Goal: Complete application form

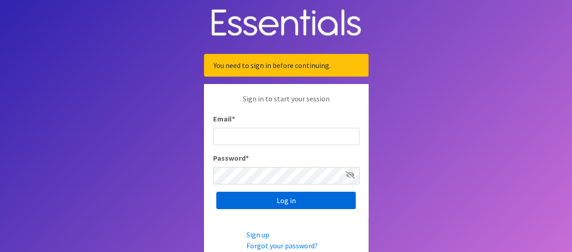
type input "[EMAIL_ADDRESS][DOMAIN_NAME]"
click at [314, 202] on input "Log in" at bounding box center [285, 200] width 139 height 17
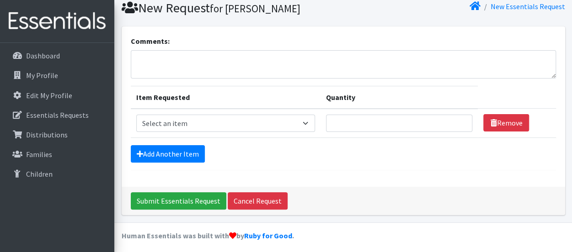
scroll to position [66, 0]
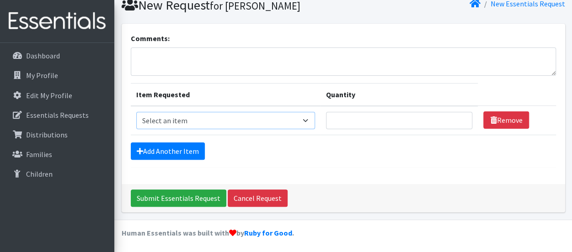
click at [312, 118] on select "Select an item Adult Briefs (Medium) Adult Briefs (XL) Adult Briefs (XS) Adult …" at bounding box center [225, 120] width 179 height 17
select select "4633"
click at [136, 112] on select "Select an item Adult Briefs (Medium) Adult Briefs (XL) Adult Briefs (XS) Adult …" at bounding box center [225, 120] width 179 height 17
click at [380, 114] on input "Quantity" at bounding box center [399, 120] width 146 height 17
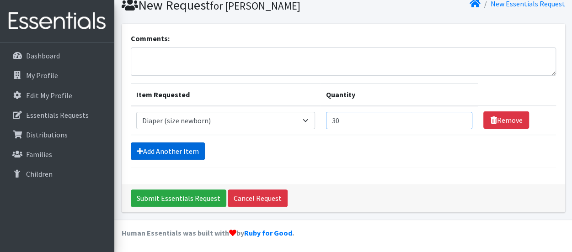
type input "30"
click at [174, 149] on link "Add Another Item" at bounding box center [168, 151] width 74 height 17
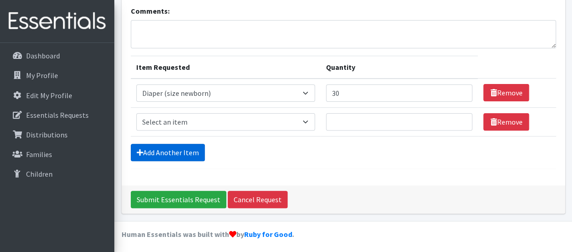
scroll to position [94, 0]
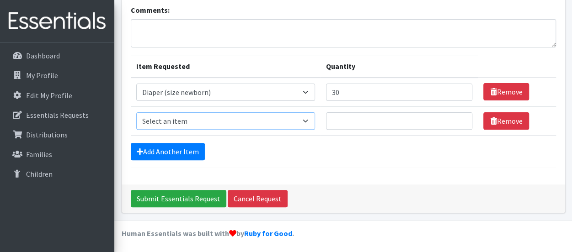
click at [298, 120] on select "Select an item Adult Briefs (Medium) Adult Briefs (XL) Adult Briefs (XS) Adult …" at bounding box center [225, 120] width 179 height 17
select select "4634"
click at [136, 112] on select "Select an item Adult Briefs (Medium) Adult Briefs (XL) Adult Briefs (XS) Adult …" at bounding box center [225, 120] width 179 height 17
click at [373, 118] on input "Quantity" at bounding box center [399, 120] width 146 height 17
type input "35"
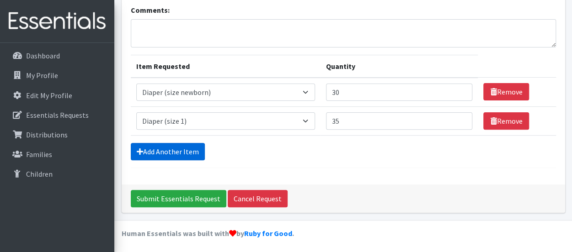
click at [176, 151] on link "Add Another Item" at bounding box center [168, 151] width 74 height 17
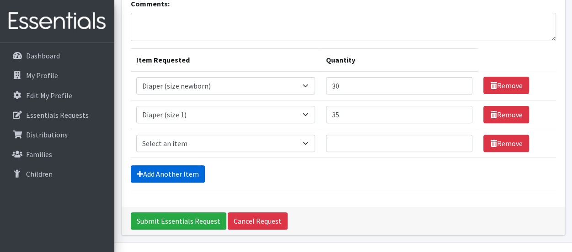
scroll to position [123, 0]
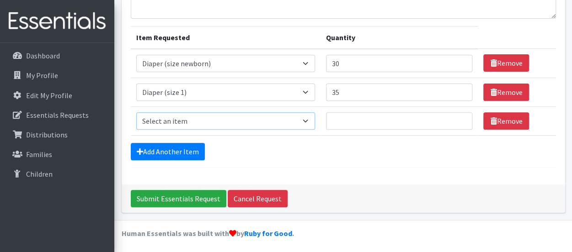
click at [216, 122] on select "Select an item Adult Briefs (Medium) Adult Briefs (XL) Adult Briefs (XS) Adult …" at bounding box center [225, 120] width 179 height 17
select select "4635"
click at [136, 112] on select "Select an item Adult Briefs (Medium) Adult Briefs (XL) Adult Briefs (XS) Adult …" at bounding box center [225, 120] width 179 height 17
click at [390, 117] on input "Quantity" at bounding box center [399, 120] width 146 height 17
type input "30"
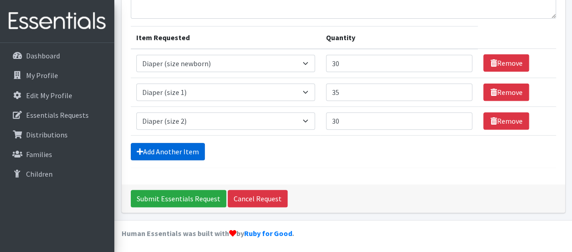
click at [180, 152] on link "Add Another Item" at bounding box center [168, 151] width 74 height 17
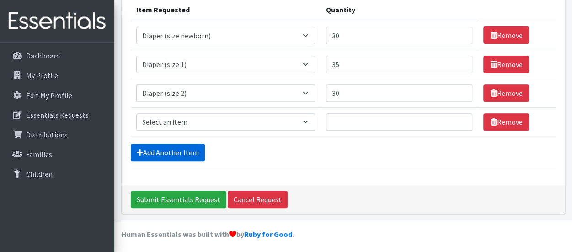
scroll to position [152, 0]
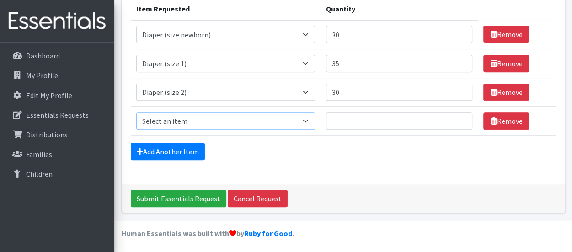
click at [208, 121] on select "Select an item Adult Briefs (Medium) Adult Briefs (XL) Adult Briefs (XS) Adult …" at bounding box center [225, 120] width 179 height 17
select select "4644"
click at [136, 112] on select "Select an item Adult Briefs (Medium) Adult Briefs (XL) Adult Briefs (XS) Adult …" at bounding box center [225, 120] width 179 height 17
click at [390, 124] on input "Quantity" at bounding box center [399, 120] width 146 height 17
type input "25"
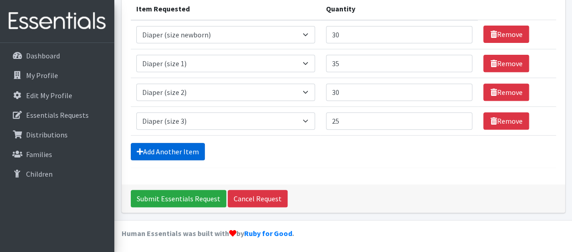
click at [166, 149] on link "Add Another Item" at bounding box center [168, 151] width 74 height 17
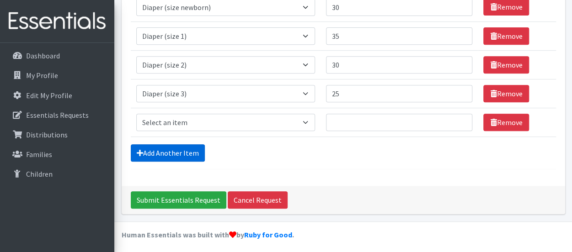
scroll to position [180, 0]
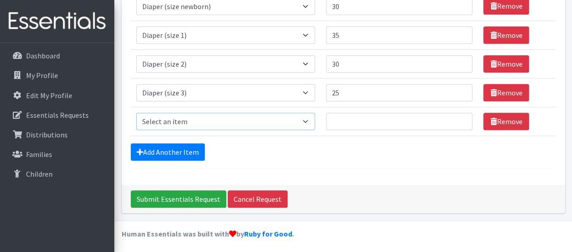
click at [209, 119] on select "Select an item Adult Briefs (Medium) Adult Briefs (XL) Adult Briefs (XS) Adult …" at bounding box center [225, 121] width 179 height 17
select select "4645"
click at [136, 113] on select "Select an item Adult Briefs (Medium) Adult Briefs (XL) Adult Briefs (XS) Adult …" at bounding box center [225, 121] width 179 height 17
click at [354, 120] on input "Quantity" at bounding box center [399, 121] width 146 height 17
type input "30"
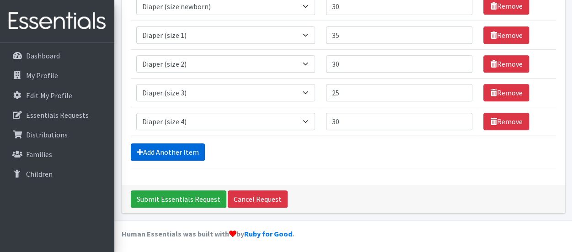
click at [165, 149] on link "Add Another Item" at bounding box center [168, 152] width 74 height 17
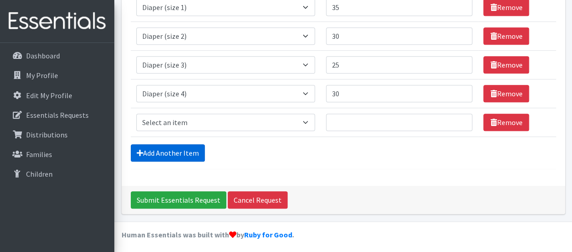
scroll to position [209, 0]
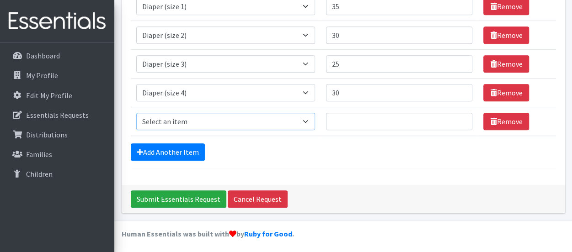
click at [197, 119] on select "Select an item Adult Briefs (Medium) Adult Briefs (XL) Adult Briefs (XS) Adult …" at bounding box center [225, 121] width 179 height 17
select select "4646"
click at [136, 113] on select "Select an item Adult Briefs (Medium) Adult Briefs (XL) Adult Briefs (XS) Adult …" at bounding box center [225, 121] width 179 height 17
click at [377, 115] on input "Quantity" at bounding box center [399, 121] width 146 height 17
type input "35"
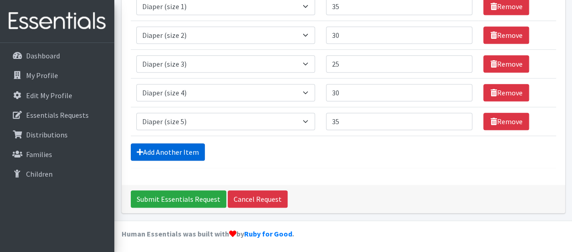
click at [180, 151] on link "Add Another Item" at bounding box center [168, 152] width 74 height 17
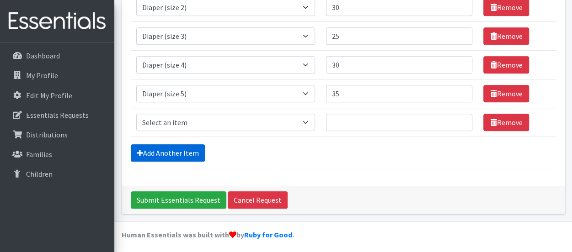
scroll to position [238, 0]
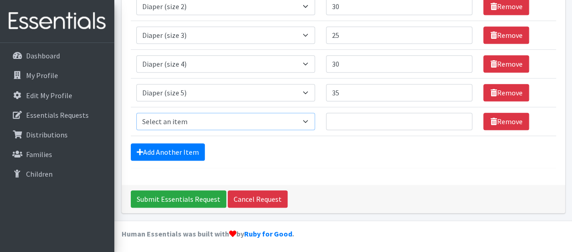
click at [183, 118] on select "Select an item Adult Briefs (Medium) Adult Briefs (XL) Adult Briefs (XS) Adult …" at bounding box center [225, 121] width 179 height 17
select select "4649"
click at [136, 113] on select "Select an item Adult Briefs (Medium) Adult Briefs (XL) Adult Briefs (XS) Adult …" at bounding box center [225, 121] width 179 height 17
click at [376, 118] on input "Quantity" at bounding box center [399, 121] width 146 height 17
type input "30"
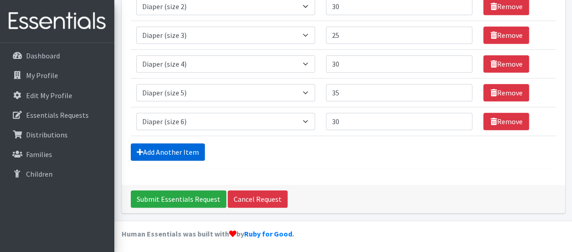
click at [177, 150] on link "Add Another Item" at bounding box center [168, 152] width 74 height 17
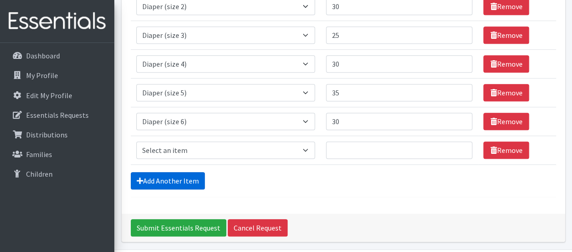
scroll to position [266, 0]
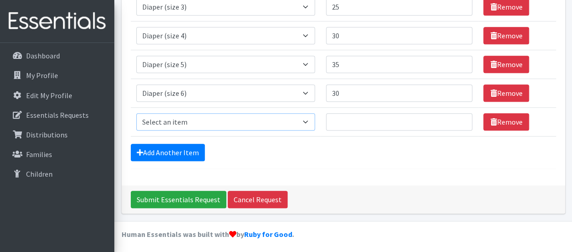
click at [187, 121] on select "Select an item Adult Briefs (Medium) Adult Briefs (XL) Adult Briefs (XS) Adult …" at bounding box center [225, 121] width 179 height 17
select select "5868"
click at [136, 113] on select "Select an item Adult Briefs (Medium) Adult Briefs (XL) Adult Briefs (XS) Adult …" at bounding box center [225, 121] width 179 height 17
click at [378, 121] on input "Quantity" at bounding box center [399, 121] width 146 height 17
type input "30"
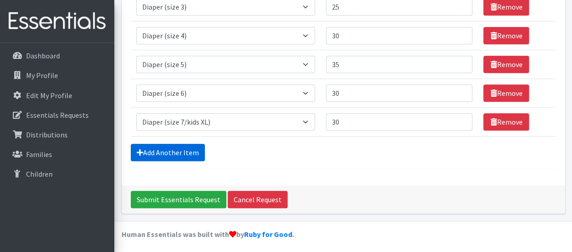
click at [183, 149] on link "Add Another Item" at bounding box center [168, 152] width 74 height 17
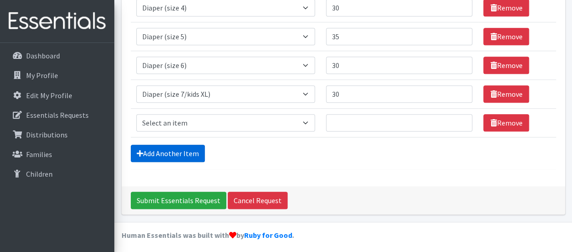
scroll to position [295, 0]
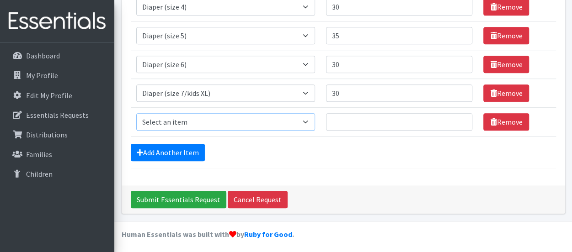
click at [211, 122] on select "Select an item Adult Briefs (Medium) Adult Briefs (XL) Adult Briefs (XS) Adult …" at bounding box center [225, 121] width 179 height 17
select select "4665"
click at [136, 113] on select "Select an item Adult Briefs (Medium) Adult Briefs (XL) Adult Briefs (XS) Adult …" at bounding box center [225, 121] width 179 height 17
click at [348, 121] on input "Quantity" at bounding box center [399, 121] width 146 height 17
type input "50"
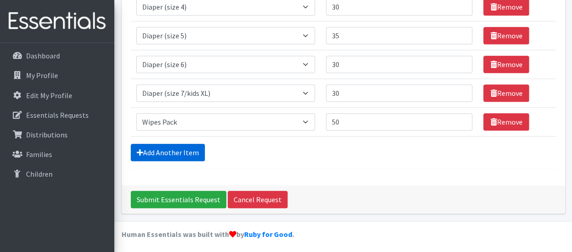
click at [183, 146] on link "Add Another Item" at bounding box center [168, 152] width 74 height 17
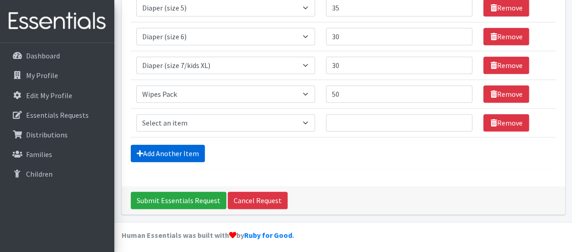
scroll to position [324, 0]
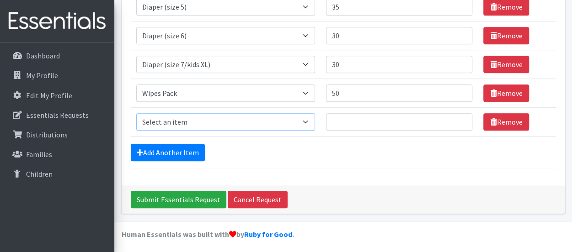
click at [204, 116] on select "Select an item Adult Briefs (Medium) Adult Briefs (XL) Adult Briefs (XS) Adult …" at bounding box center [225, 121] width 179 height 17
select select "12686"
click at [136, 113] on select "Select an item Adult Briefs (Medium) Adult Briefs (XL) Adult Briefs (XS) Adult …" at bounding box center [225, 121] width 179 height 17
click at [364, 122] on input "Quantity" at bounding box center [399, 121] width 146 height 17
type input "50"
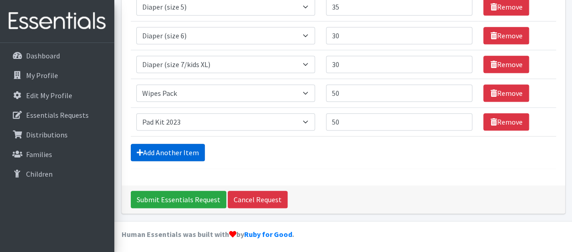
click at [174, 149] on link "Add Another Item" at bounding box center [168, 152] width 74 height 17
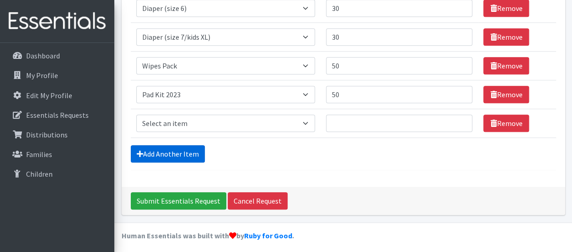
scroll to position [352, 0]
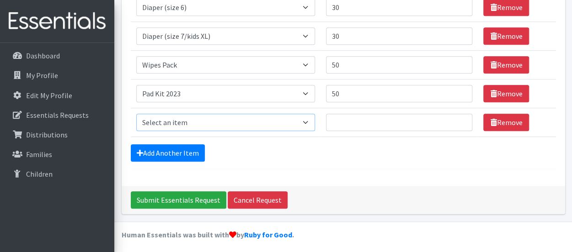
click at [243, 118] on select "Select an item Adult Briefs (Medium) Adult Briefs (XL) Adult Briefs (XS) Adult …" at bounding box center [225, 122] width 179 height 17
select select "5866"
click at [136, 114] on select "Select an item Adult Briefs (Medium) Adult Briefs (XL) Adult Briefs (XS) Adult …" at bounding box center [225, 122] width 179 height 17
click at [356, 122] on input "Quantity" at bounding box center [399, 122] width 146 height 17
type input "25"
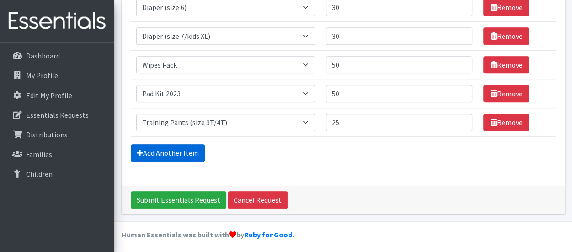
click at [179, 150] on link "Add Another Item" at bounding box center [168, 152] width 74 height 17
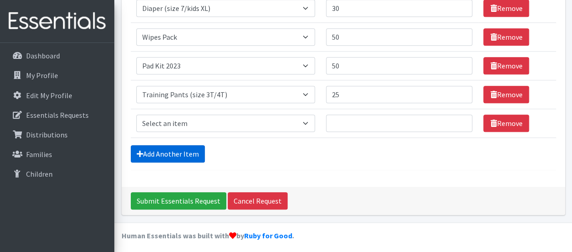
scroll to position [381, 0]
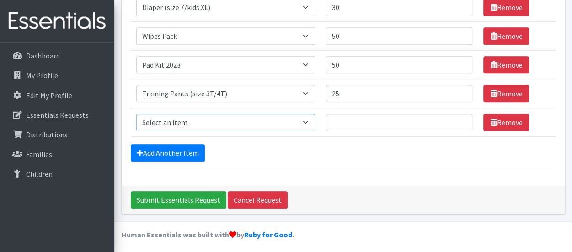
click at [210, 124] on select "Select an item Adult Briefs (Medium) Adult Briefs (XL) Adult Briefs (XS) Adult …" at bounding box center [225, 122] width 179 height 17
select select "5867"
click at [136, 114] on select "Select an item Adult Briefs (Medium) Adult Briefs (XL) Adult Briefs (XS) Adult …" at bounding box center [225, 122] width 179 height 17
click at [368, 118] on input "Quantity" at bounding box center [399, 122] width 146 height 17
type input "15"
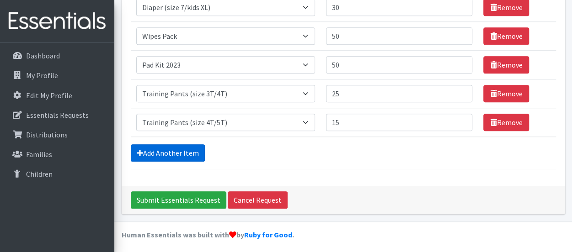
click at [174, 150] on link "Add Another Item" at bounding box center [168, 152] width 74 height 17
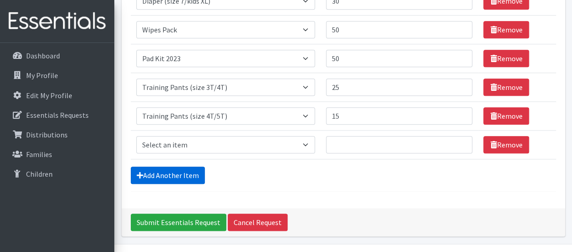
scroll to position [410, 0]
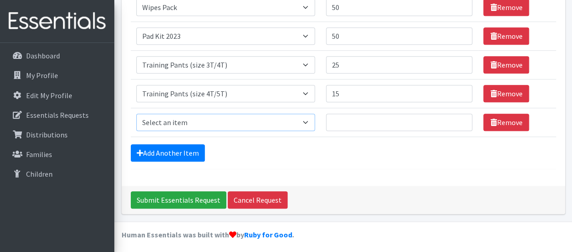
click at [267, 126] on select "Select an item Adult Briefs (Medium) Adult Briefs (XL) Adult Briefs (XS) Adult …" at bounding box center [225, 122] width 179 height 17
click at [185, 194] on input "Submit Essentials Request" at bounding box center [179, 200] width 96 height 17
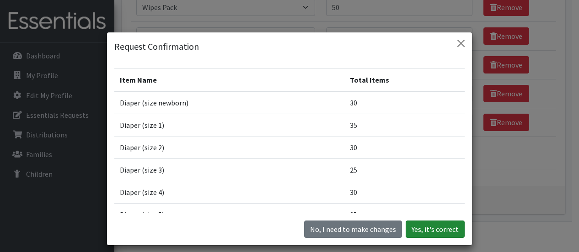
click at [431, 227] on button "Yes, it's correct" at bounding box center [434, 229] width 59 height 17
